Goal: Contribute content: Add original content to the website for others to see

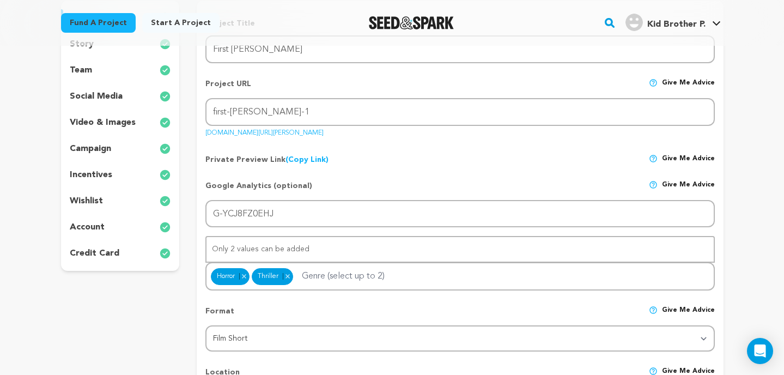
scroll to position [184, 0]
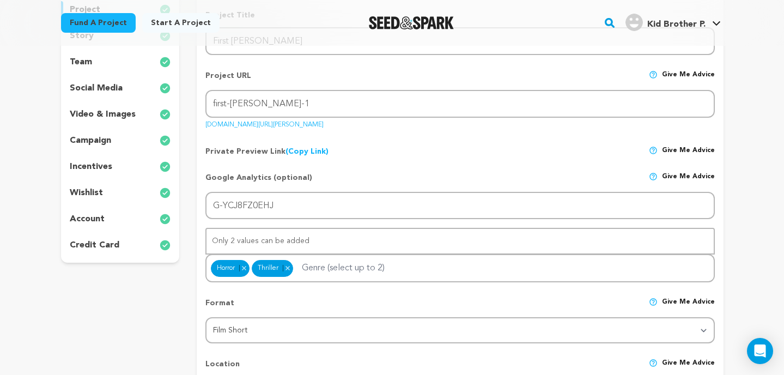
click at [112, 198] on div "wishlist" at bounding box center [120, 192] width 119 height 17
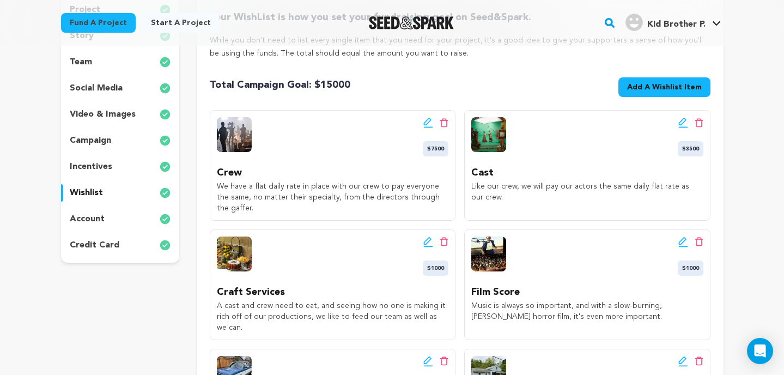
click at [427, 123] on icon at bounding box center [428, 122] width 8 height 8
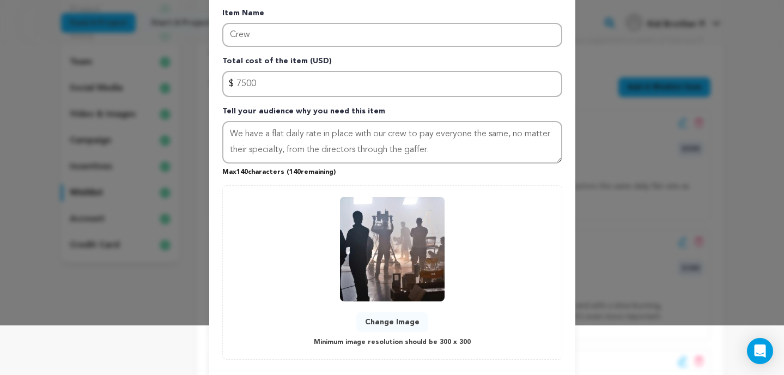
scroll to position [69, 0]
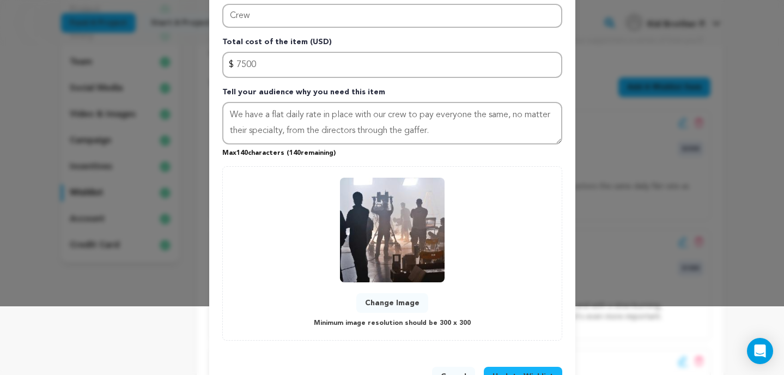
click at [393, 300] on button "Change Image" at bounding box center [392, 303] width 72 height 20
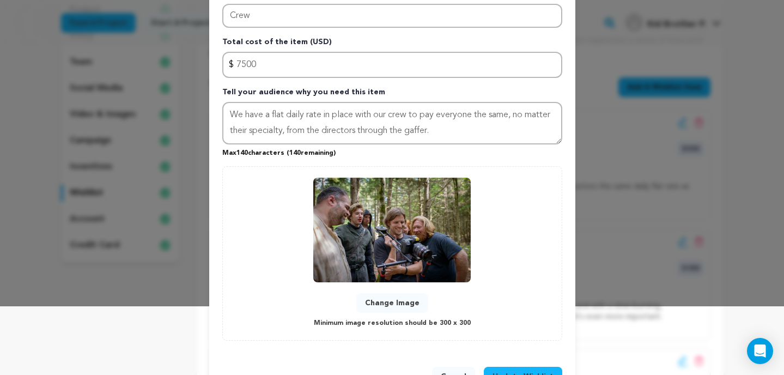
click at [383, 299] on button "Change Image" at bounding box center [392, 303] width 72 height 20
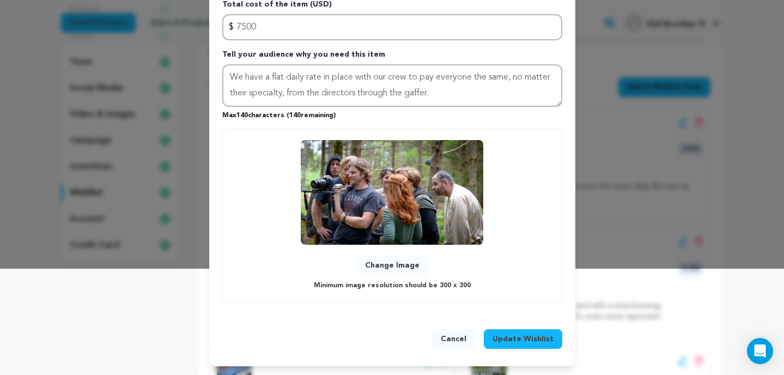
scroll to position [106, 0]
click at [527, 332] on button "Update Wishlist" at bounding box center [523, 339] width 78 height 20
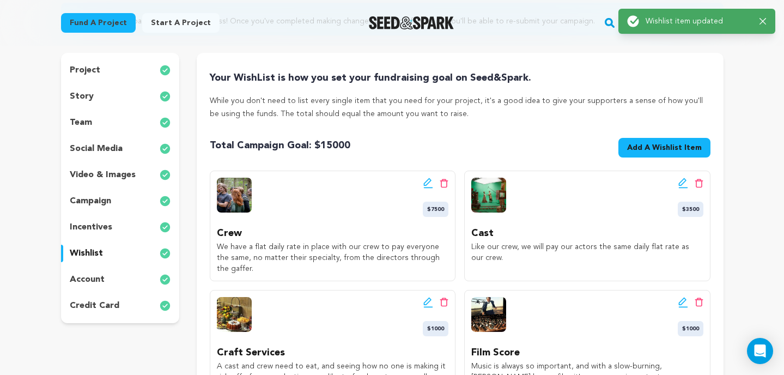
scroll to position [127, 0]
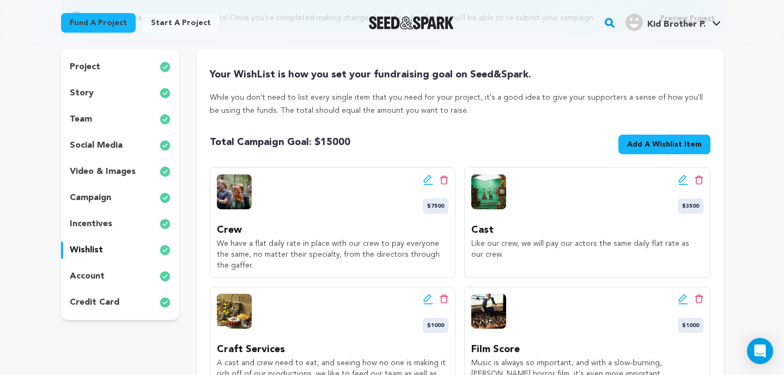
click at [680, 175] on icon at bounding box center [683, 179] width 10 height 11
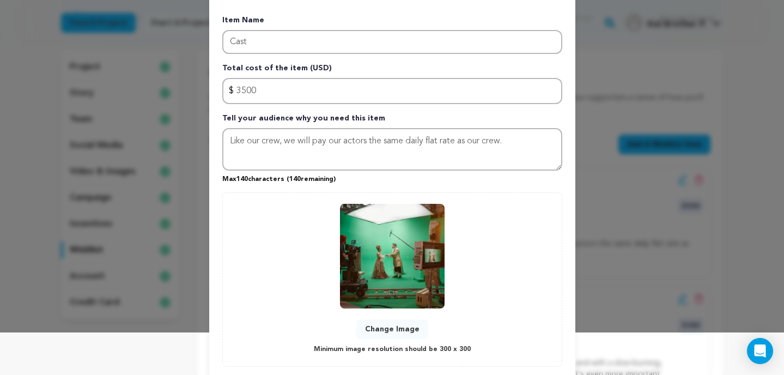
scroll to position [75, 0]
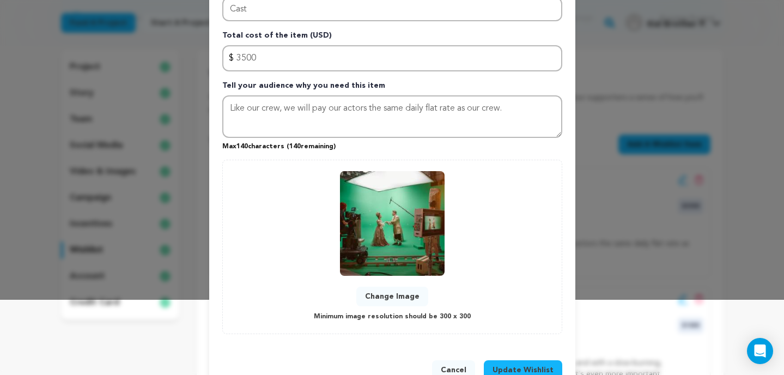
click at [391, 294] on button "Change Image" at bounding box center [392, 297] width 72 height 20
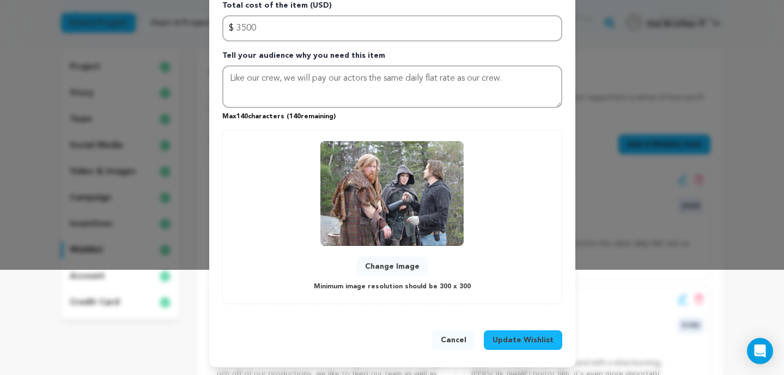
scroll to position [106, 0]
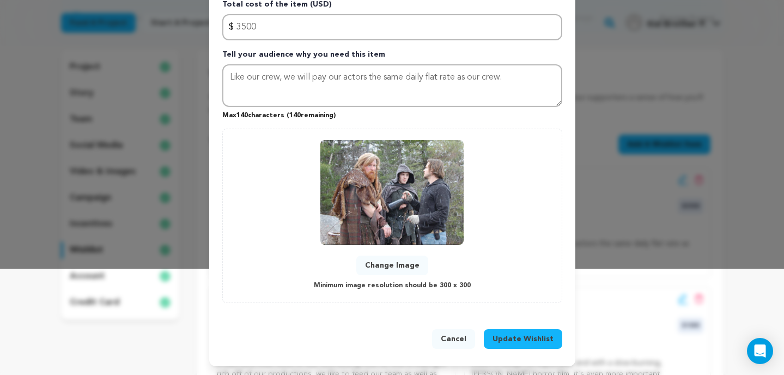
click at [521, 337] on span "Update Wishlist" at bounding box center [523, 338] width 61 height 11
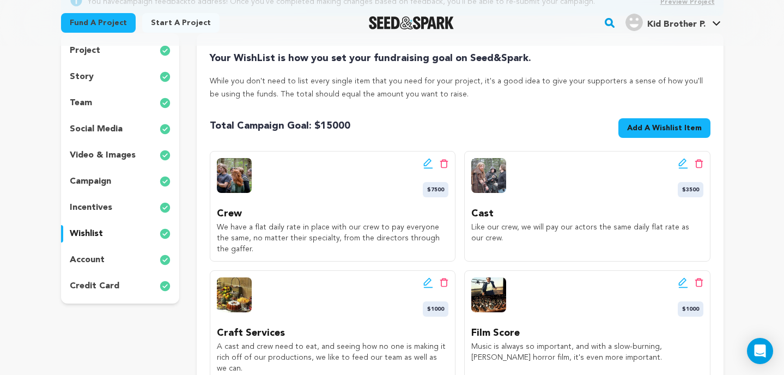
scroll to position [118, 0]
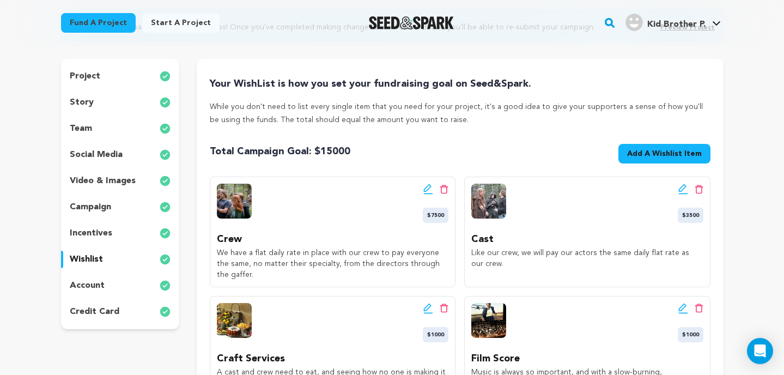
click at [95, 232] on p "incentives" at bounding box center [91, 233] width 43 height 13
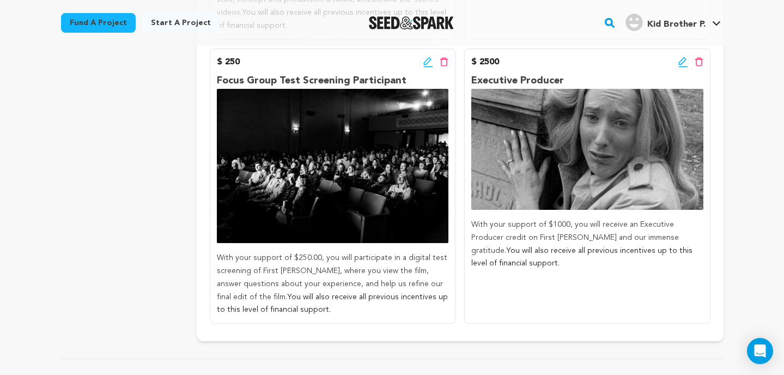
scroll to position [1012, 0]
click at [675, 63] on div "$ 2500 Edit incentive button Delete incentive button" at bounding box center [587, 61] width 232 height 13
click at [680, 63] on icon at bounding box center [682, 61] width 8 height 8
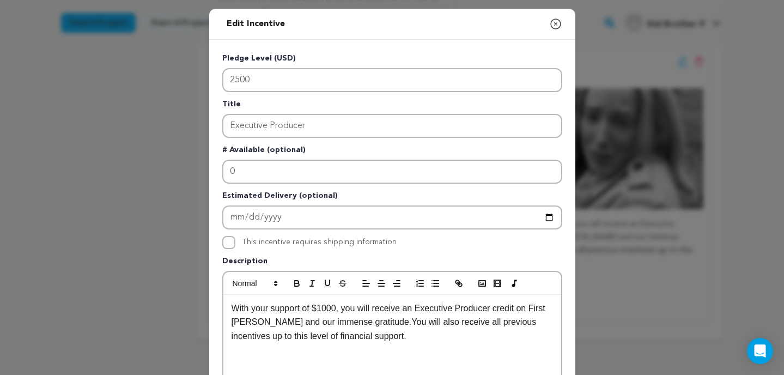
click at [330, 307] on p "With your support of $1000, you will receive an Executive Producer credit on Fi…" at bounding box center [392, 322] width 321 height 42
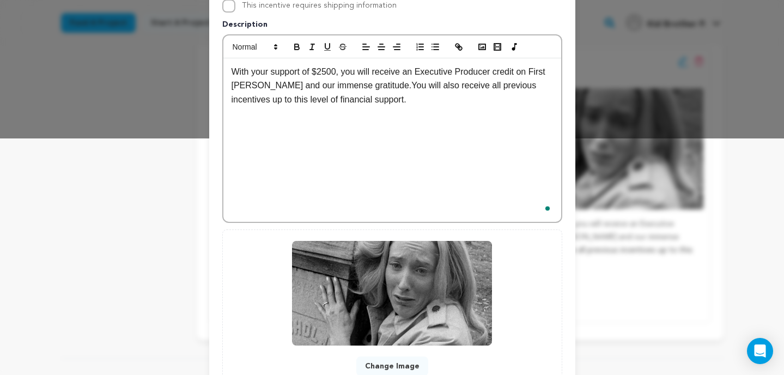
scroll to position [321, 0]
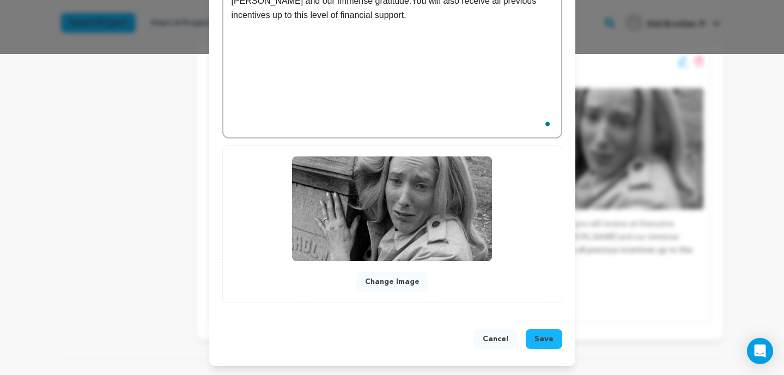
click at [538, 336] on span "Save" at bounding box center [544, 338] width 19 height 11
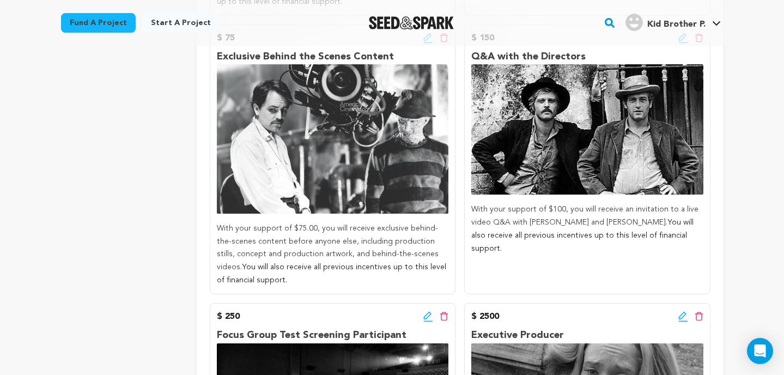
scroll to position [725, 0]
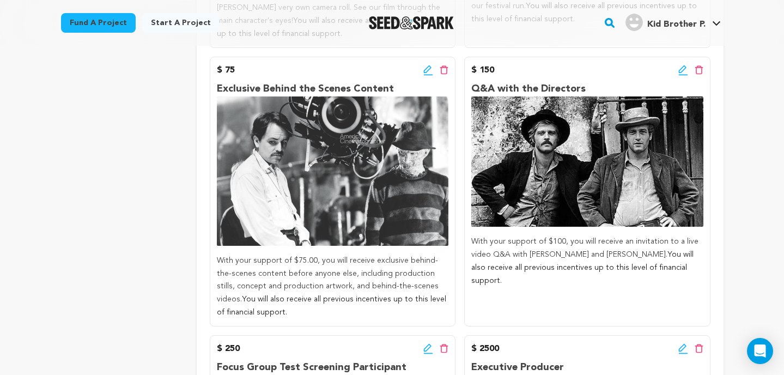
click at [682, 71] on icon at bounding box center [683, 70] width 10 height 11
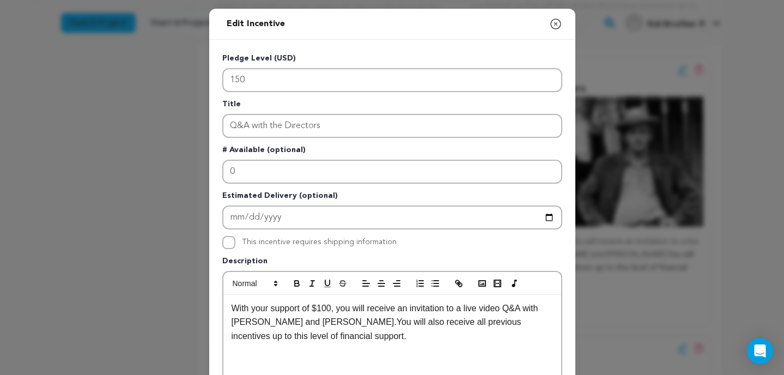
click at [328, 307] on p "With your support of $100, you will receive an invitation to a live video Q&A w…" at bounding box center [392, 322] width 321 height 42
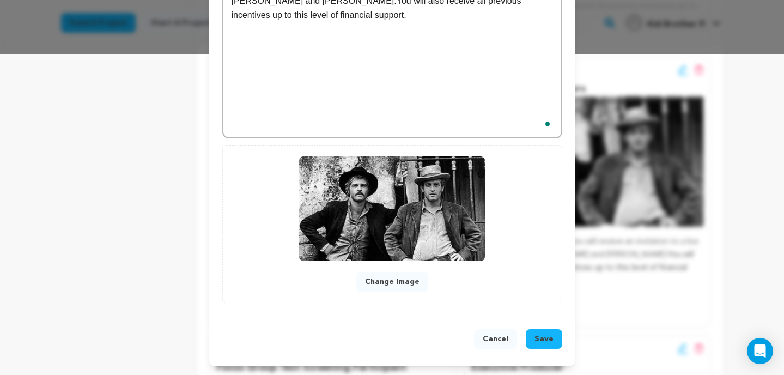
scroll to position [321, 0]
click at [538, 335] on span "Save" at bounding box center [544, 338] width 19 height 11
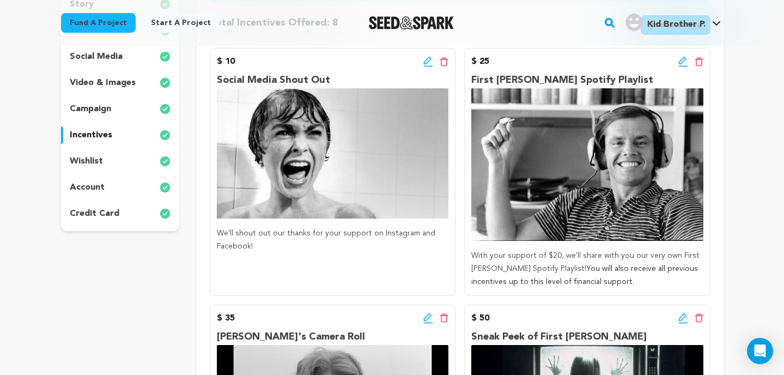
scroll to position [175, 0]
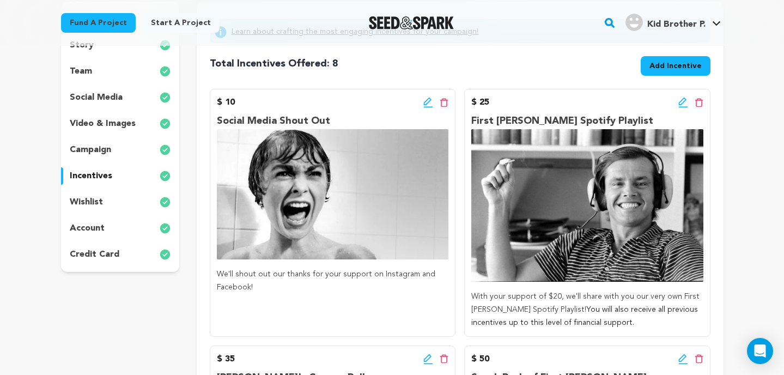
click at [681, 105] on icon at bounding box center [683, 102] width 10 height 11
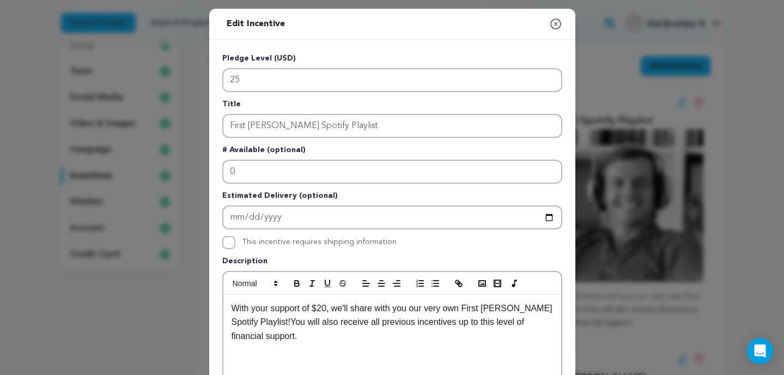
click at [328, 306] on p "With your support of $20, we'll share with you our very own First Hunt Spotify …" at bounding box center [392, 322] width 321 height 42
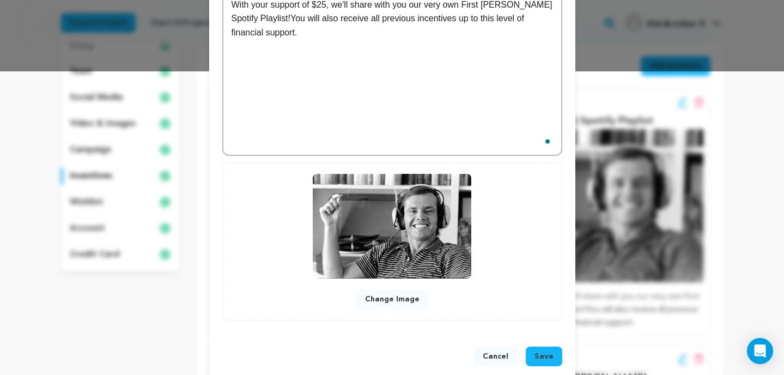
scroll to position [321, 0]
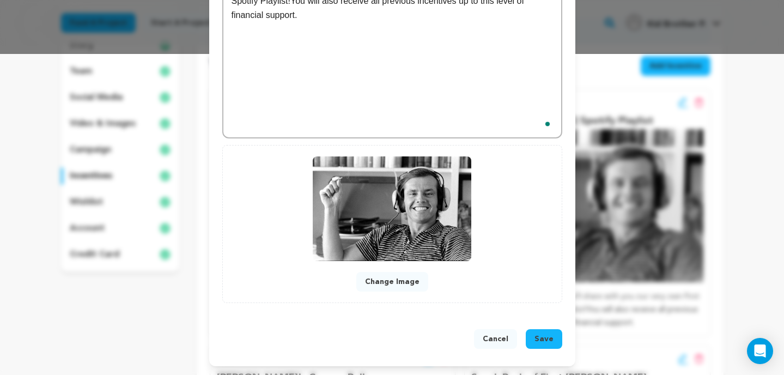
click at [543, 332] on button "Save" at bounding box center [544, 339] width 37 height 20
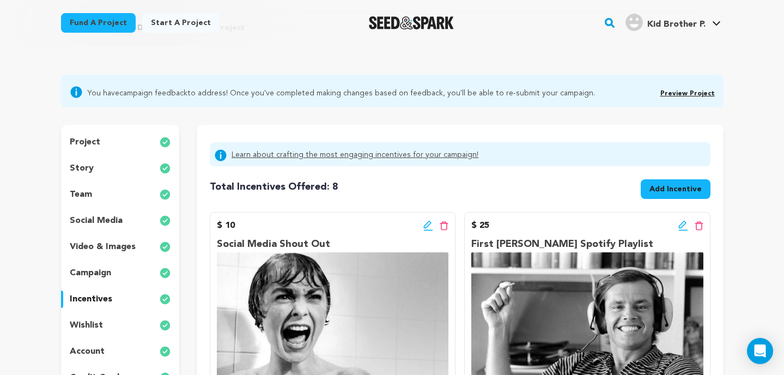
scroll to position [0, 0]
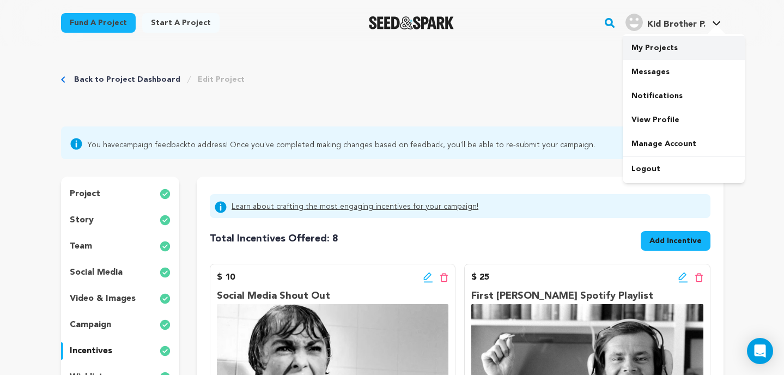
click at [666, 44] on link "My Projects" at bounding box center [684, 48] width 122 height 24
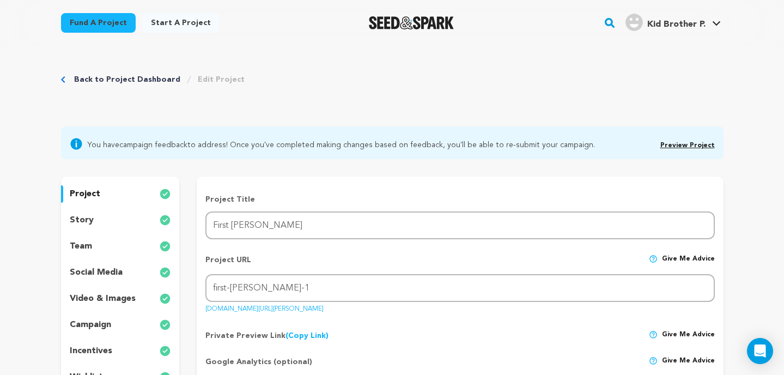
click at [391, 21] on img "Seed&Spark Homepage" at bounding box center [412, 22] width 86 height 13
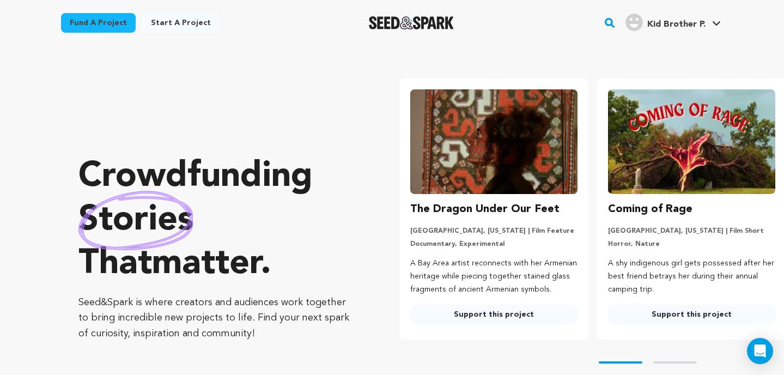
click at [636, 139] on img at bounding box center [691, 141] width 167 height 105
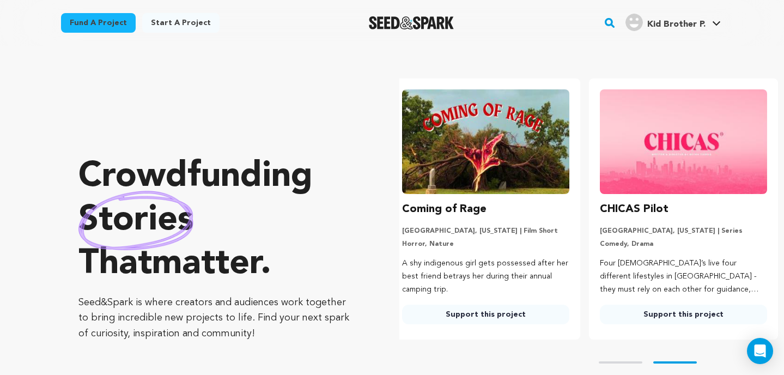
scroll to position [0, 207]
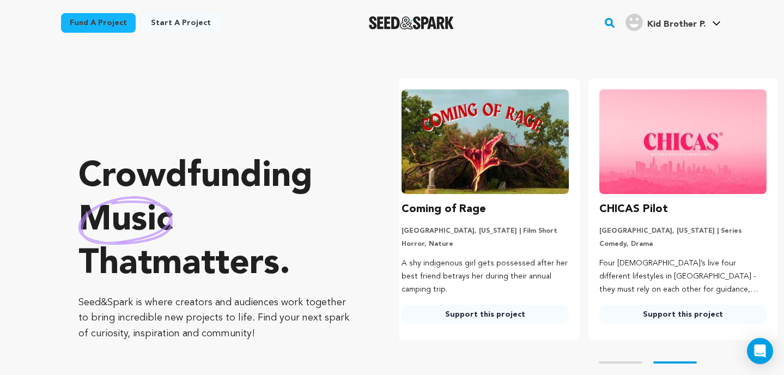
click at [495, 321] on link "Support this project" at bounding box center [485, 315] width 167 height 20
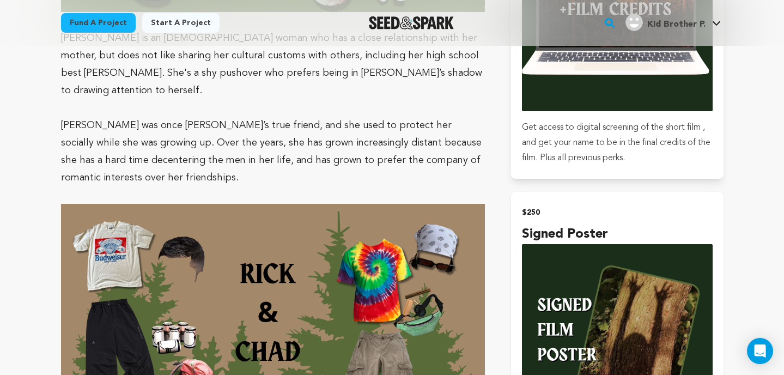
scroll to position [2162, 0]
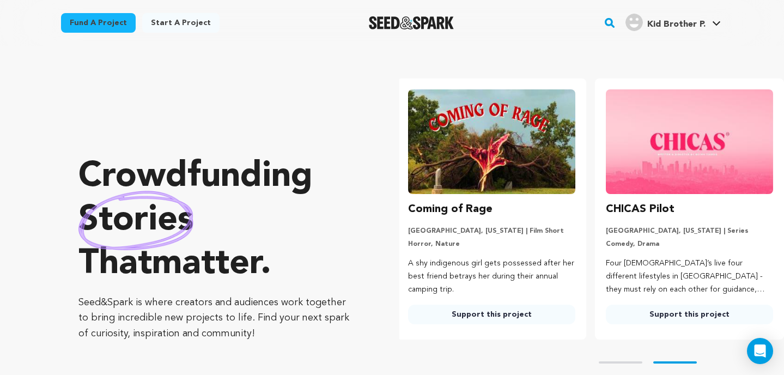
scroll to position [0, 207]
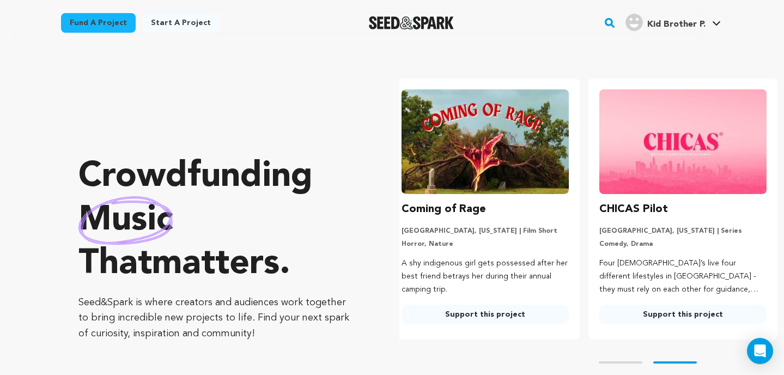
click at [670, 310] on link "Support this project" at bounding box center [682, 315] width 167 height 20
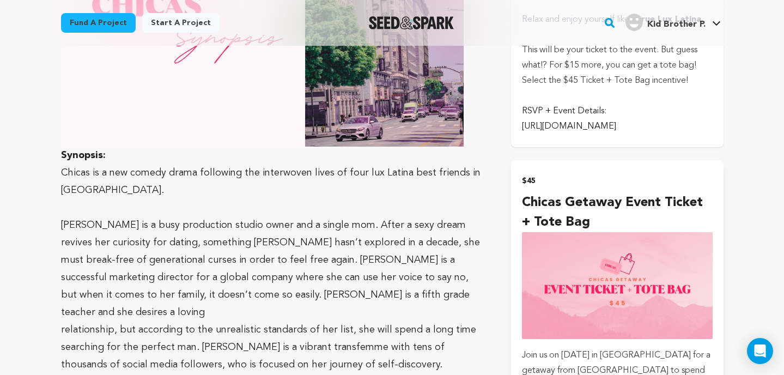
scroll to position [1311, 0]
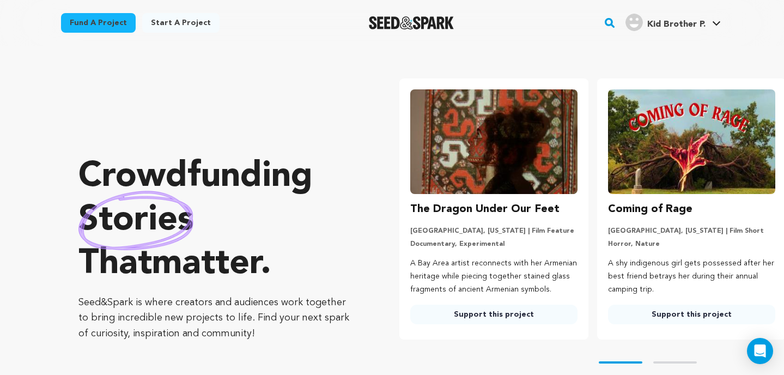
click at [522, 320] on link "Support this project" at bounding box center [493, 315] width 167 height 20
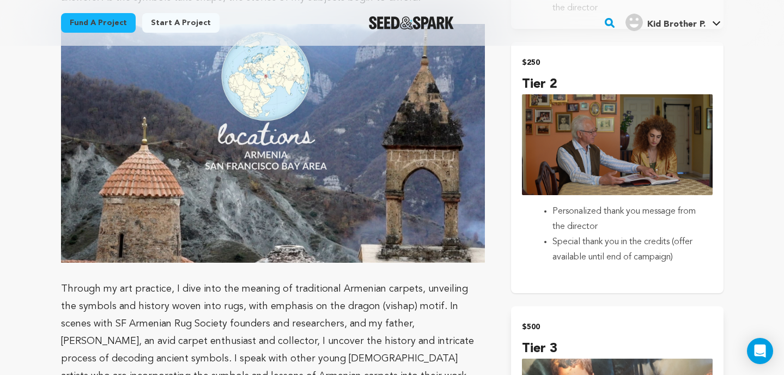
scroll to position [925, 0]
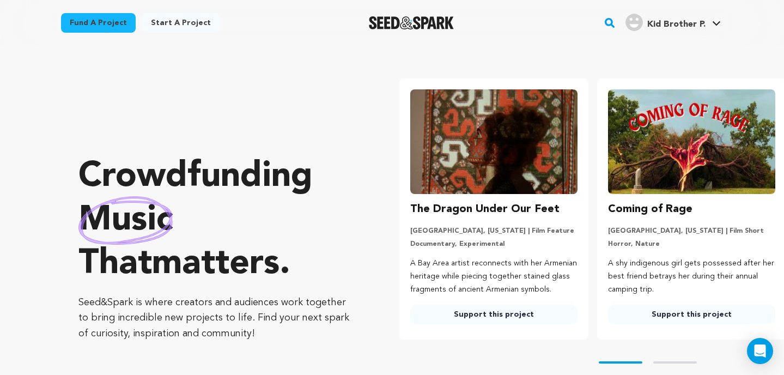
click at [610, 21] on rect "button" at bounding box center [609, 22] width 13 height 13
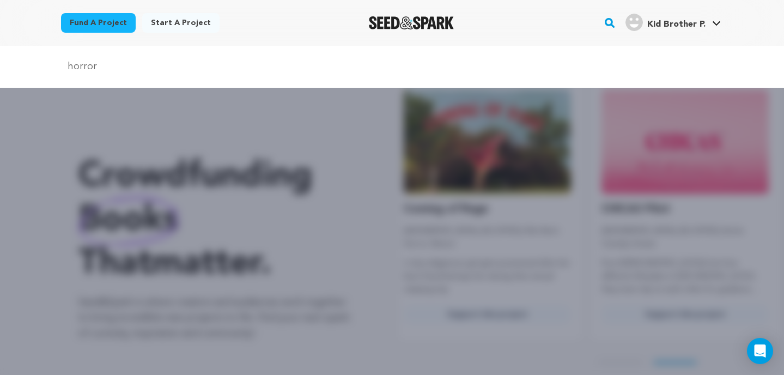
scroll to position [0, 207]
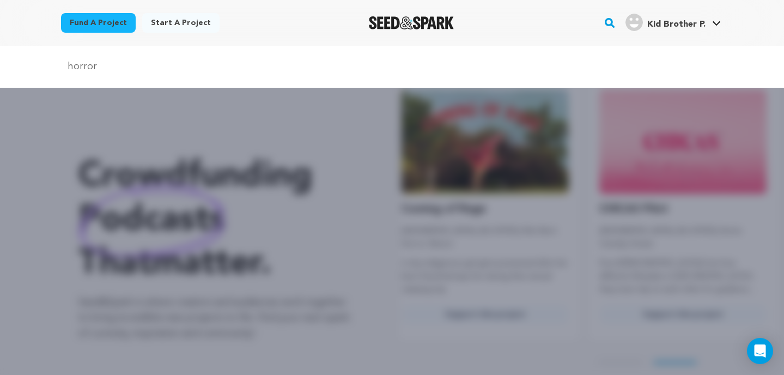
type input "horror"
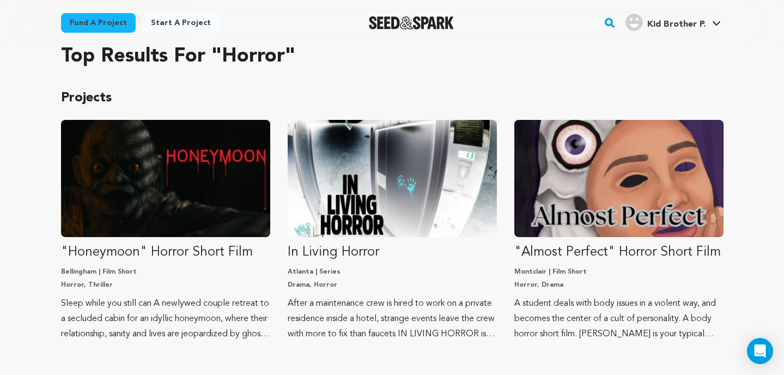
scroll to position [71, 0]
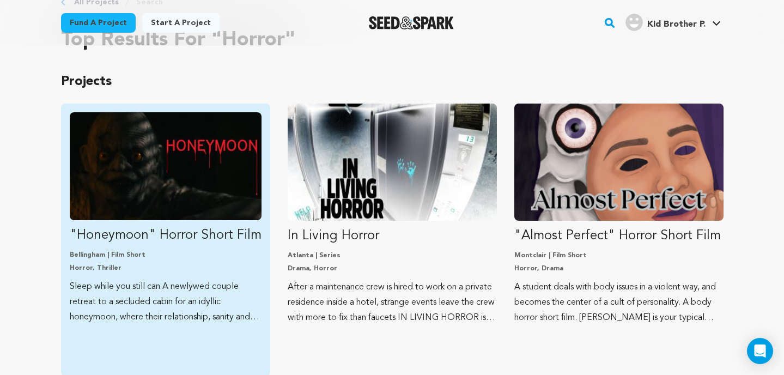
click at [199, 169] on img "Fund &quot;Honeymoon&quot; Horror Short Film" at bounding box center [166, 166] width 192 height 108
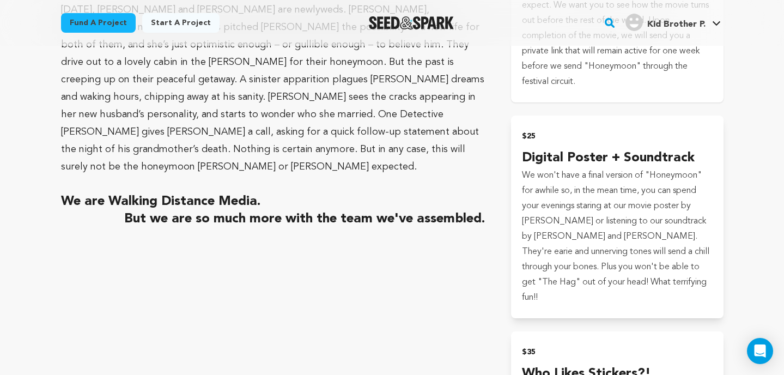
scroll to position [1117, 0]
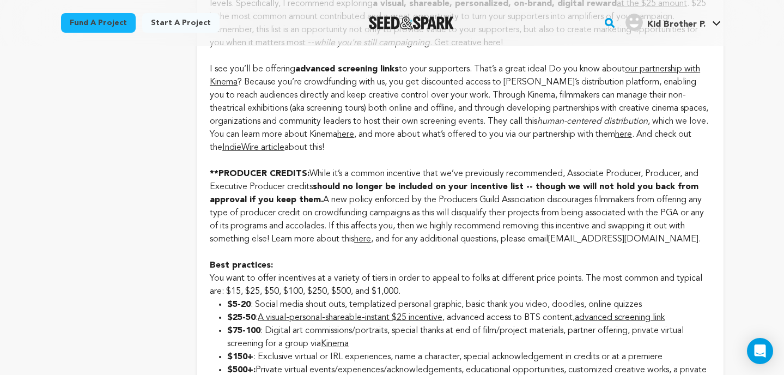
scroll to position [1069, 0]
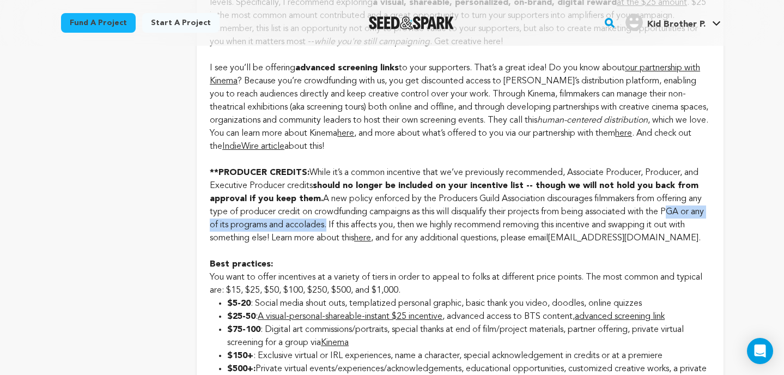
drag, startPoint x: 688, startPoint y: 210, endPoint x: 352, endPoint y: 228, distance: 336.7
copy div "PGA or any of its programs and accolades"
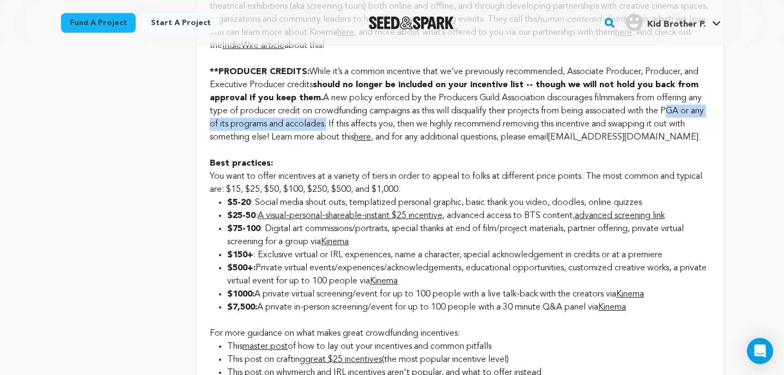
scroll to position [1173, 0]
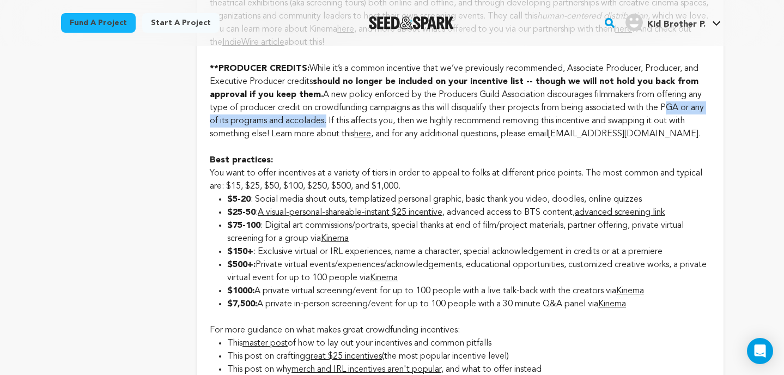
click at [371, 132] on link "here" at bounding box center [362, 134] width 17 height 9
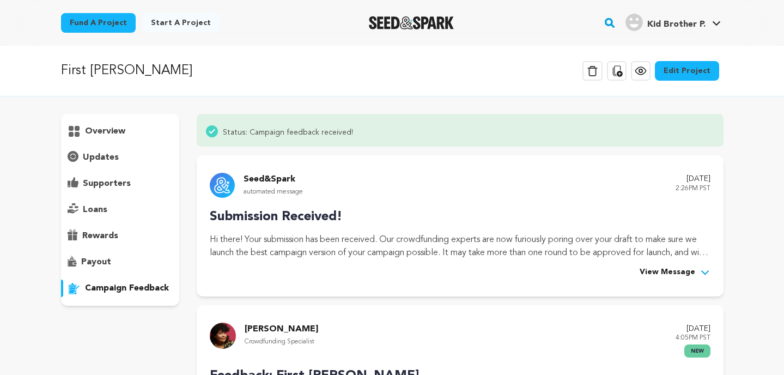
scroll to position [193, 0]
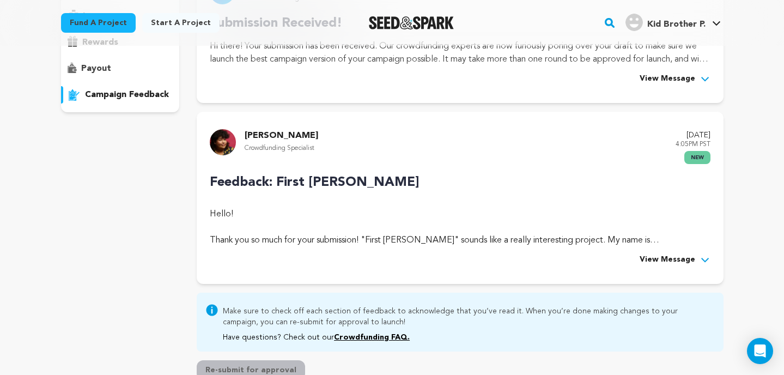
click at [663, 260] on span "View Message" at bounding box center [668, 259] width 56 height 13
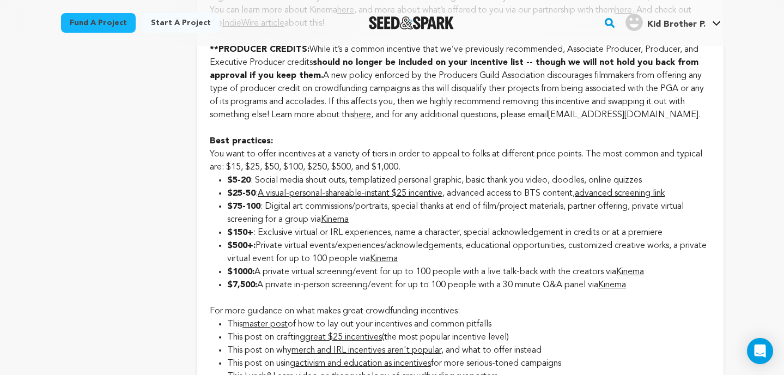
scroll to position [1192, 0]
click at [359, 195] on link "A visual-personal-shareable-instant $25 incentive" at bounding box center [350, 193] width 185 height 9
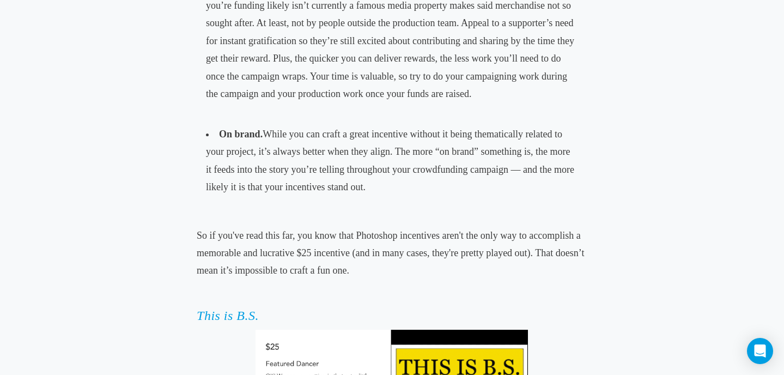
scroll to position [1237, 0]
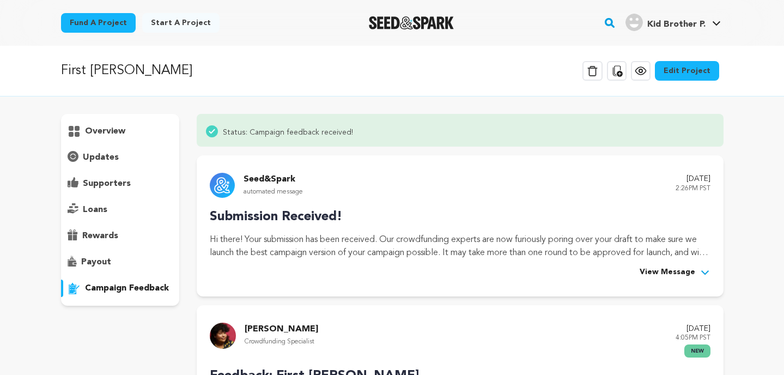
scroll to position [213, 0]
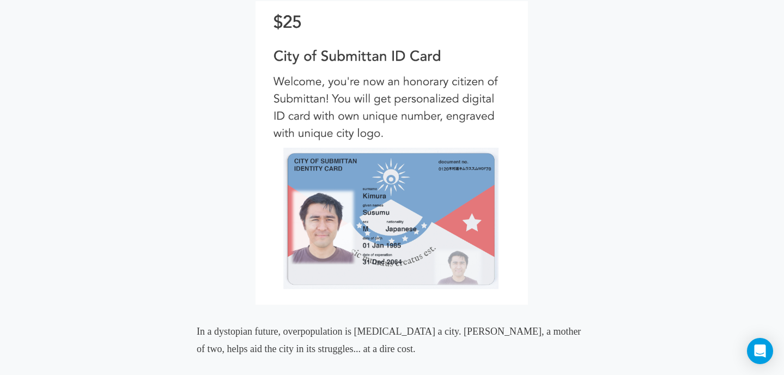
scroll to position [2419, 0]
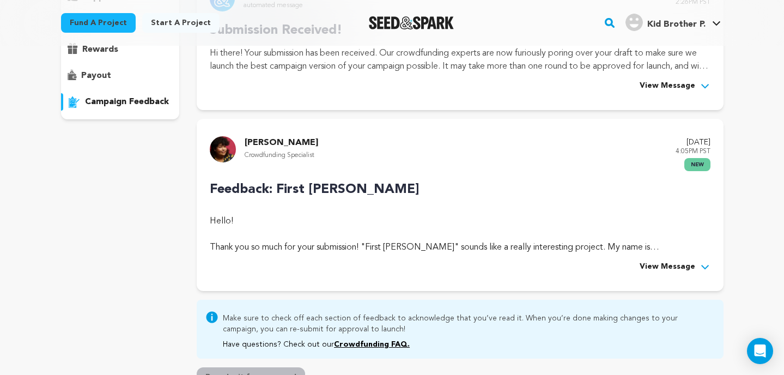
scroll to position [192, 0]
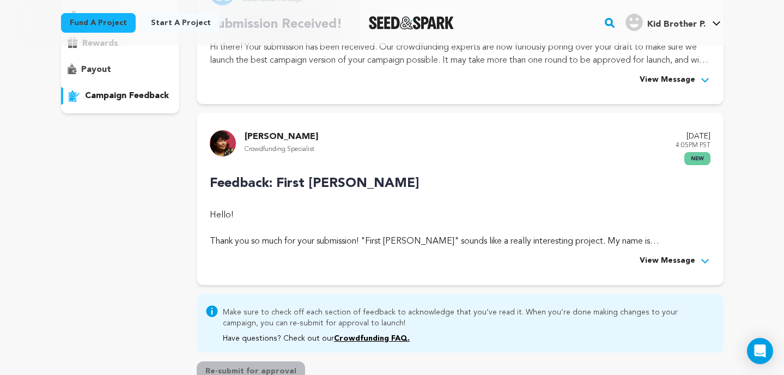
click at [653, 258] on span "View Message" at bounding box center [668, 260] width 56 height 13
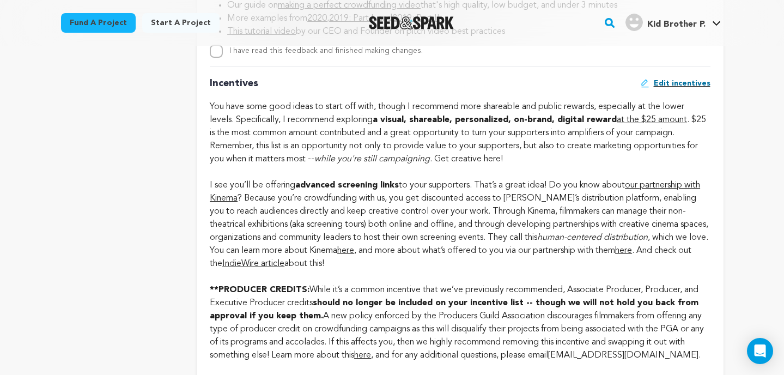
scroll to position [954, 0]
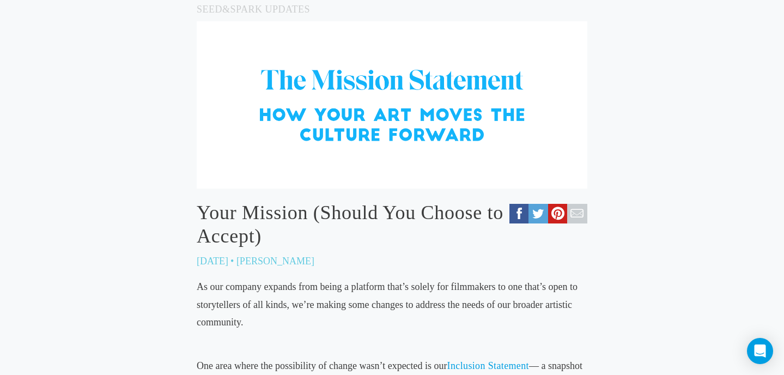
scroll to position [244, 0]
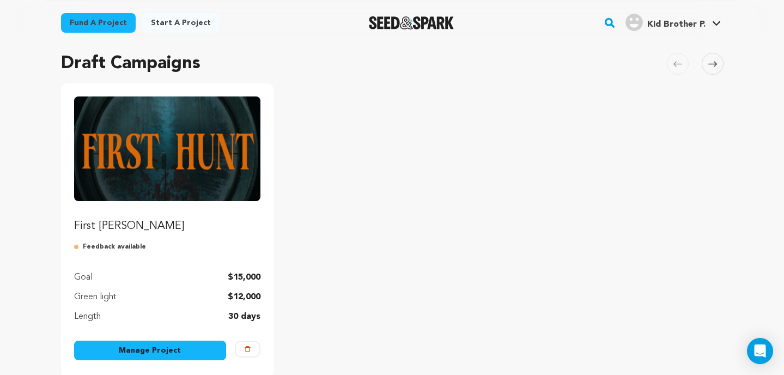
scroll to position [150, 0]
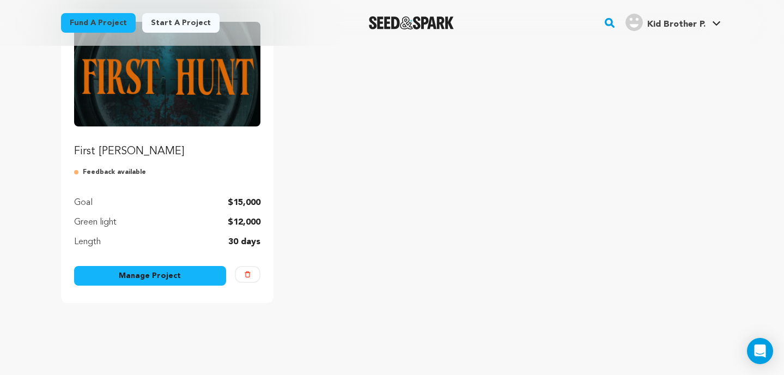
click at [167, 280] on link "Manage Project" at bounding box center [150, 276] width 153 height 20
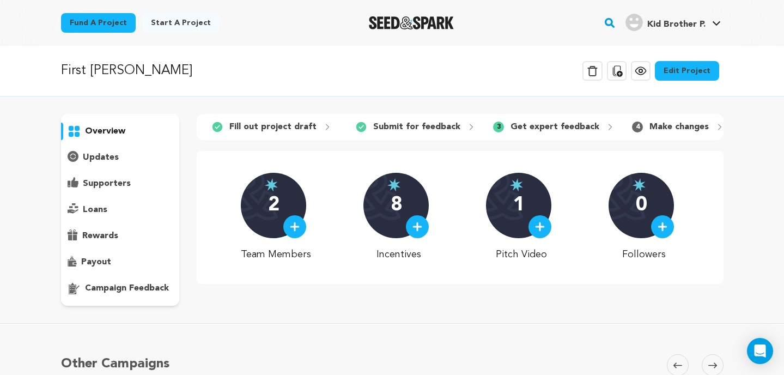
click at [678, 73] on link "Edit Project" at bounding box center [687, 71] width 64 height 20
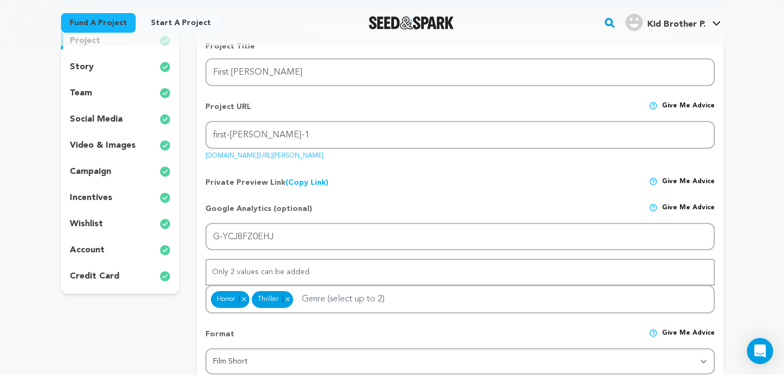
scroll to position [151, 0]
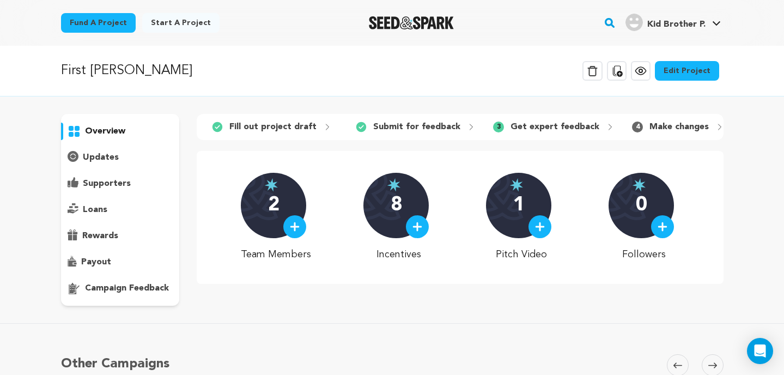
click at [100, 260] on p "payout" at bounding box center [96, 262] width 30 height 13
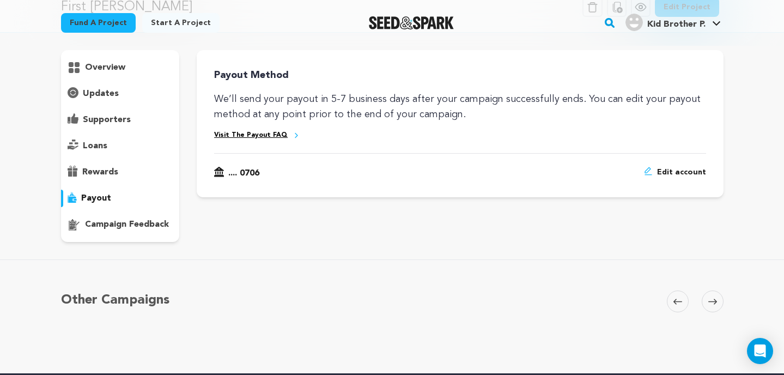
scroll to position [64, 0]
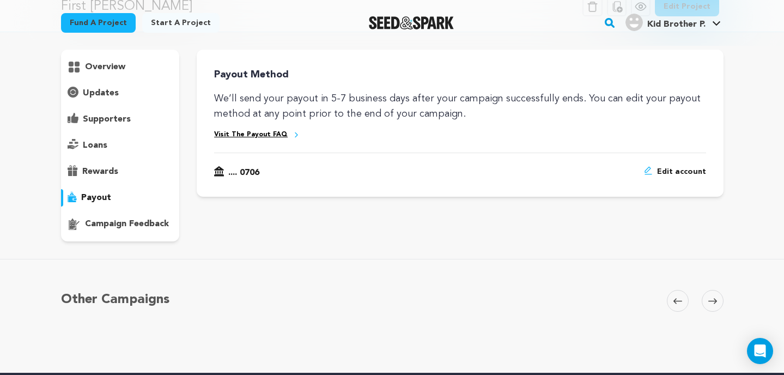
click at [678, 173] on span "Edit account" at bounding box center [681, 172] width 49 height 13
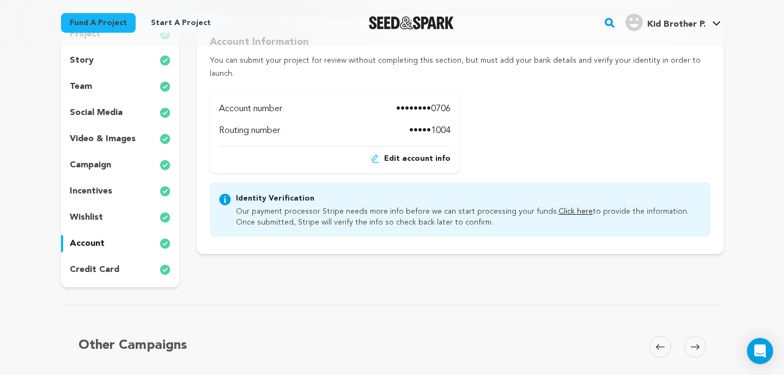
scroll to position [166, 0]
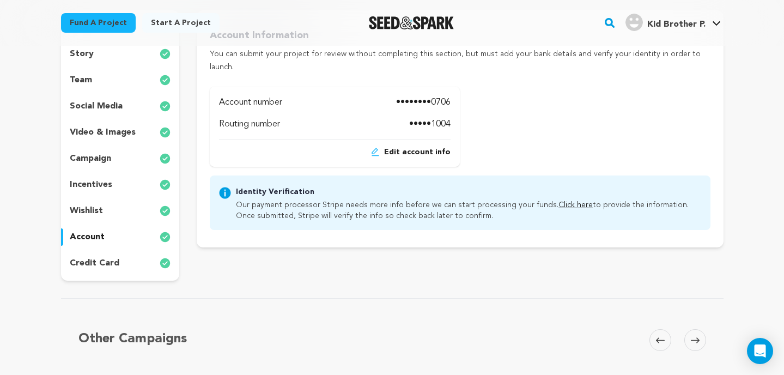
click at [569, 201] on link "Click here" at bounding box center [576, 205] width 34 height 8
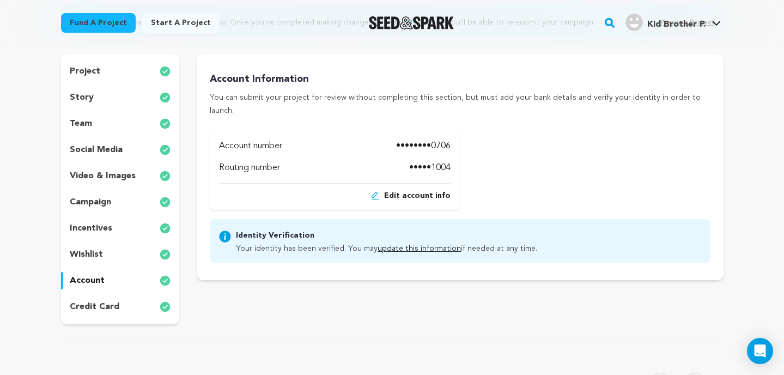
scroll to position [126, 0]
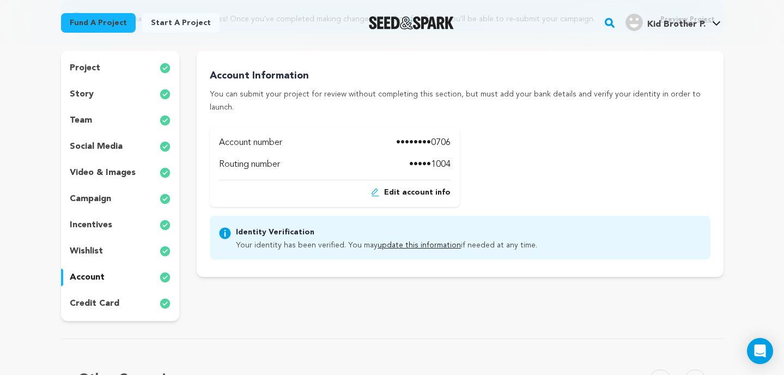
click at [77, 93] on p "story" at bounding box center [82, 94] width 24 height 13
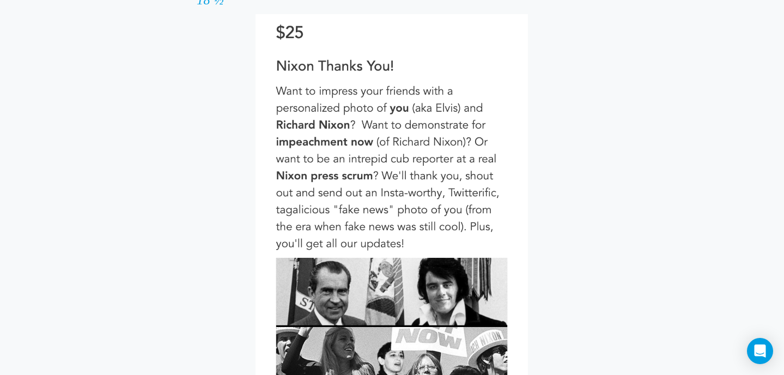
scroll to position [1888, 0]
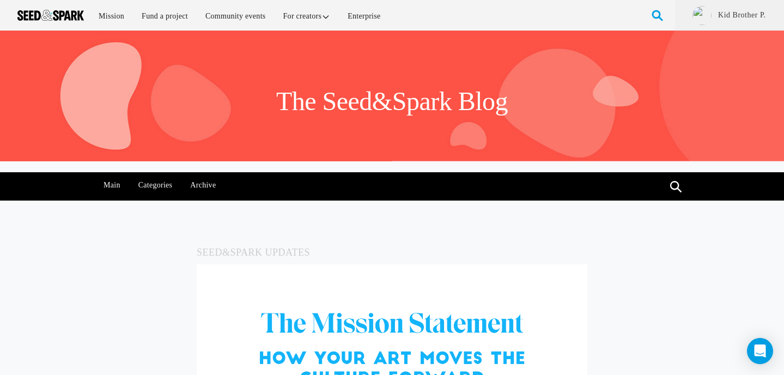
scroll to position [244, 0]
